Goal: Find specific page/section: Find specific page/section

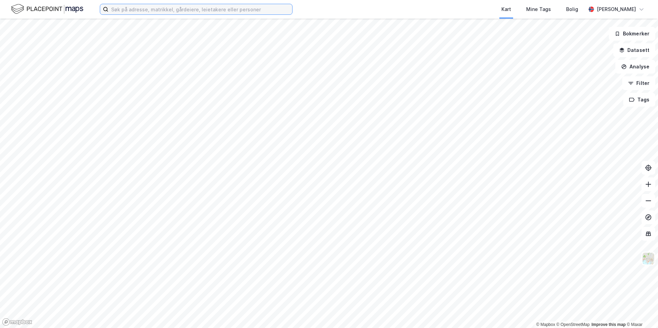
click at [180, 9] on input at bounding box center [200, 9] width 184 height 10
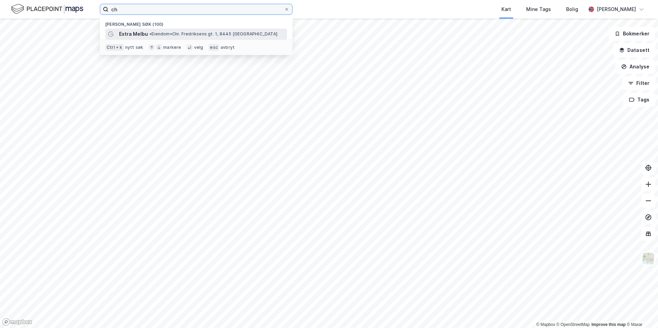
type input "ch"
